Goal: Task Accomplishment & Management: Use online tool/utility

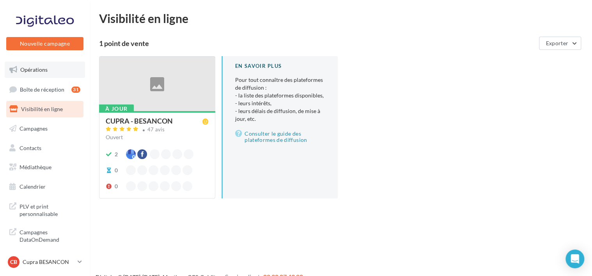
click at [43, 74] on link "Opérations" at bounding box center [45, 70] width 80 height 16
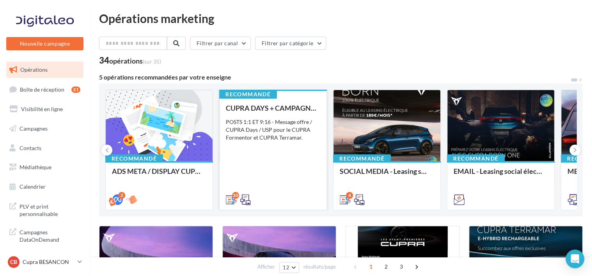
click at [278, 131] on div "POSTS 1:1 ET 9:16 - Message offre / CUPRA Days / USP pour le CUPRA Formentor et…" at bounding box center [273, 129] width 94 height 23
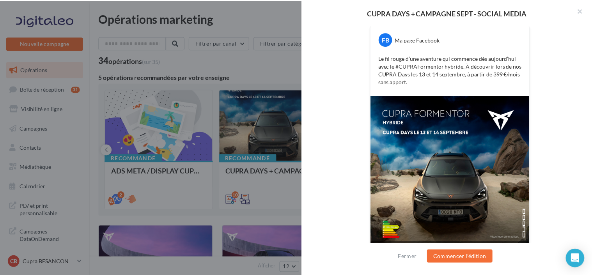
scroll to position [170, 0]
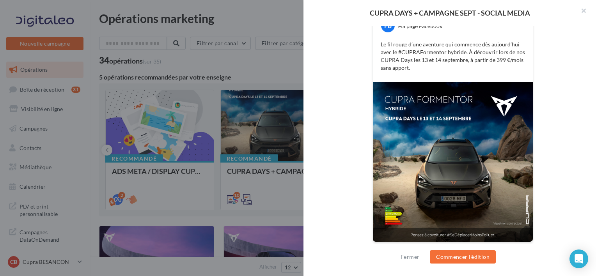
click at [297, 142] on div at bounding box center [298, 138] width 596 height 276
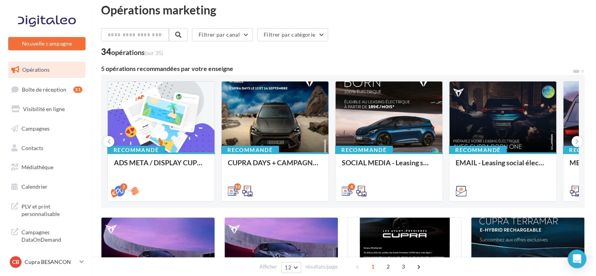
scroll to position [0, 0]
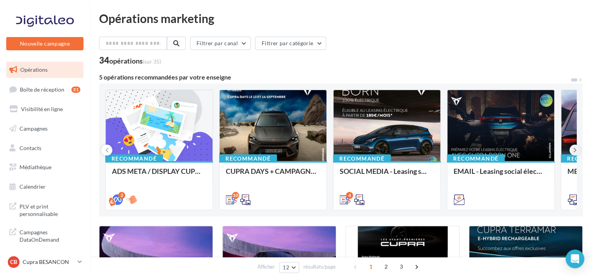
click at [572, 149] on button at bounding box center [574, 150] width 11 height 11
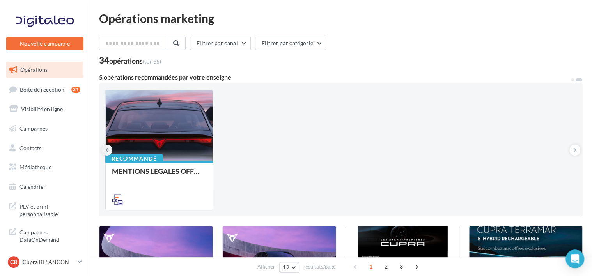
click at [104, 147] on button at bounding box center [106, 150] width 11 height 11
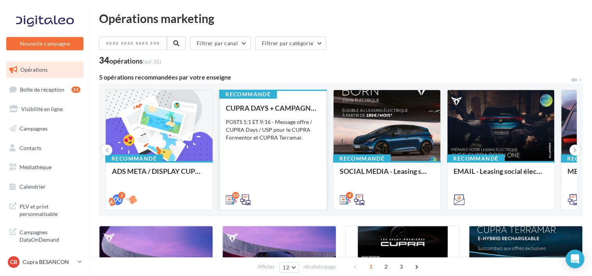
click at [292, 128] on div "POSTS 1:1 ET 9:16 - Message offre / CUPRA Days / USP pour le CUPRA Formentor et…" at bounding box center [273, 129] width 94 height 23
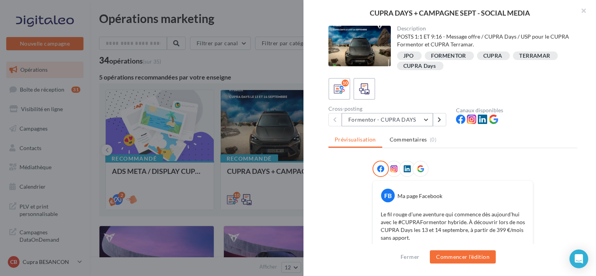
click at [412, 121] on button "Formentor - CUPRA DAYS" at bounding box center [386, 119] width 91 height 13
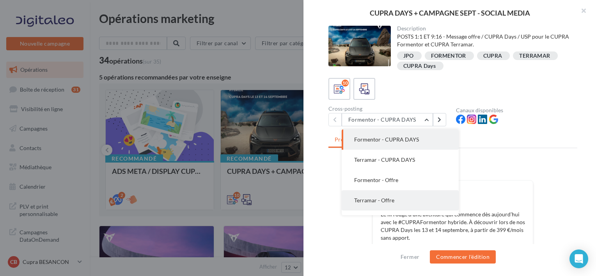
click at [384, 200] on span "Terramar - Offre" at bounding box center [374, 200] width 40 height 7
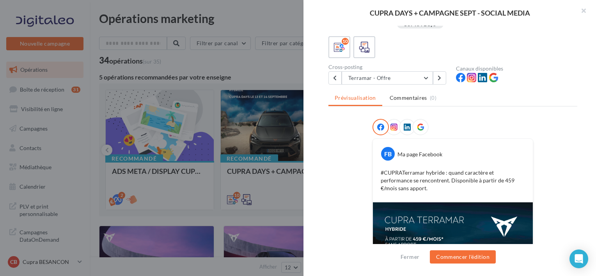
scroll to position [162, 0]
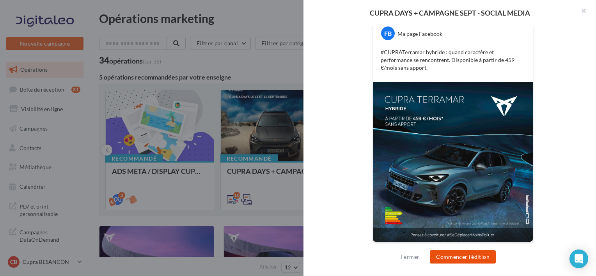
click at [447, 260] on button "Commencer l'édition" at bounding box center [463, 256] width 66 height 13
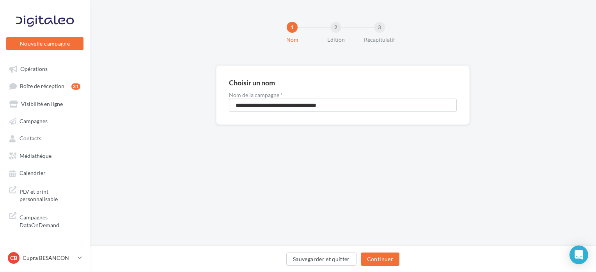
click at [339, 28] on div "2" at bounding box center [335, 27] width 11 height 11
click at [336, 27] on div "2" at bounding box center [335, 27] width 11 height 11
click at [375, 259] on button "Continuer" at bounding box center [380, 259] width 39 height 13
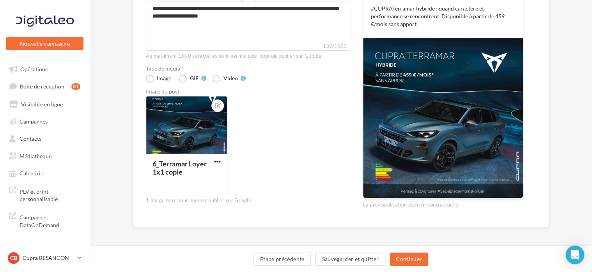
scroll to position [145, 0]
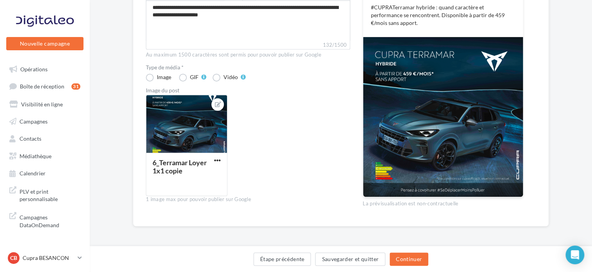
click at [431, 144] on img at bounding box center [443, 117] width 160 height 160
click at [213, 160] on button "button" at bounding box center [217, 161] width 10 height 8
click at [318, 128] on div "6_Terramar Loyer 1x1 copie Remplacer l'image Ouvrir l'éditeur d'image Supprimer" at bounding box center [251, 149] width 210 height 108
click at [446, 128] on img at bounding box center [443, 117] width 160 height 160
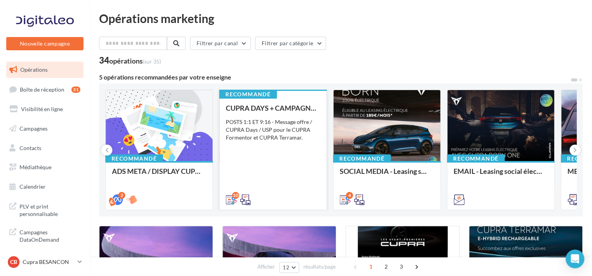
click at [290, 114] on div "CUPRA DAYS + CAMPAGNE SEPT - SOCIAL MEDIA POSTS 1:1 ET 9:16 - Message offre / C…" at bounding box center [273, 153] width 94 height 99
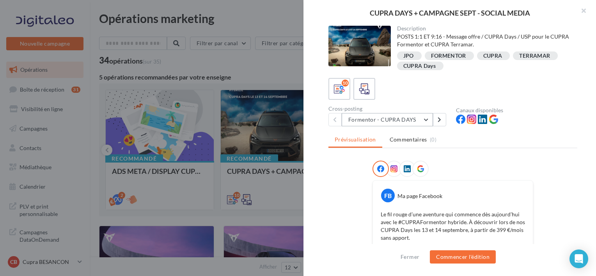
click at [398, 123] on button "Formentor - CUPRA DAYS" at bounding box center [386, 119] width 91 height 13
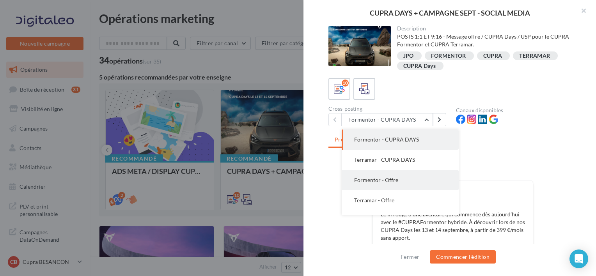
click at [391, 182] on span "Formentor - Offre" at bounding box center [376, 180] width 44 height 7
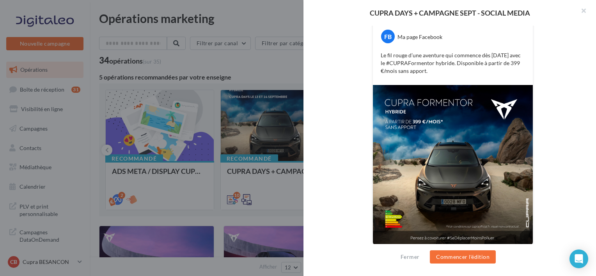
scroll to position [162, 0]
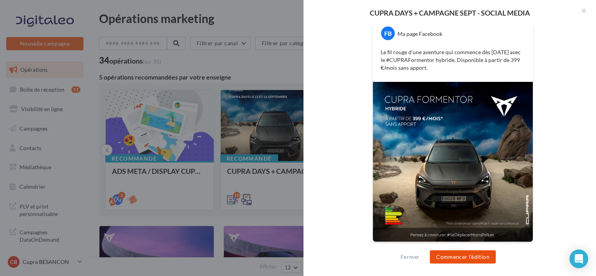
click at [471, 253] on button "Commencer l'édition" at bounding box center [463, 256] width 66 height 13
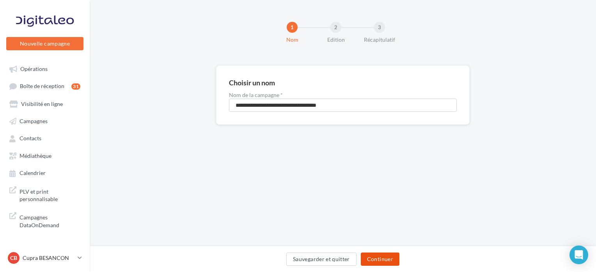
click at [379, 261] on button "Continuer" at bounding box center [380, 259] width 39 height 13
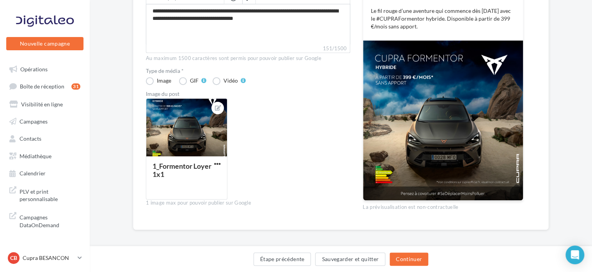
scroll to position [145, 0]
